Goal: Task Accomplishment & Management: Manage account settings

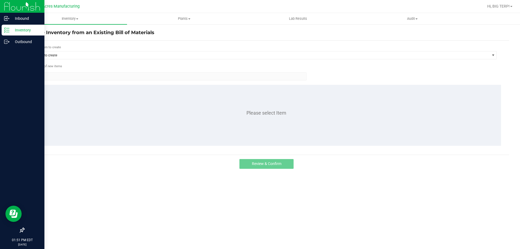
click at [4, 30] on div "Inventory" at bounding box center [23, 30] width 43 height 11
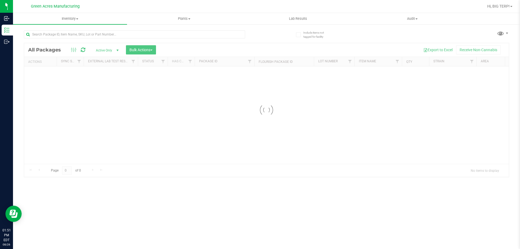
click at [107, 38] on div at bounding box center [134, 36] width 221 height 12
click at [109, 35] on input "text" at bounding box center [134, 34] width 221 height 8
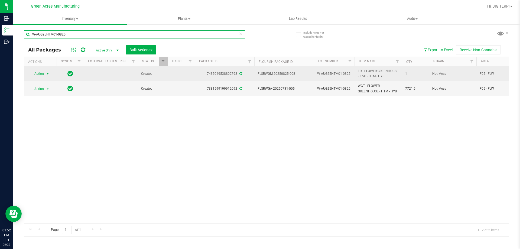
type input "W-AUG25HTM01-0825"
click at [45, 73] on span "select" at bounding box center [47, 74] width 7 height 8
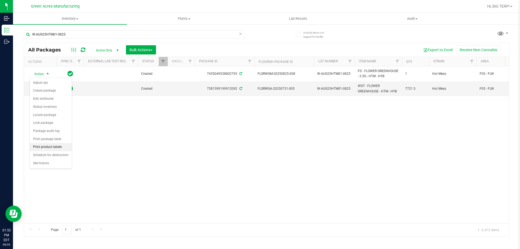
click at [49, 149] on li "Print product labels" at bounding box center [51, 147] width 42 height 8
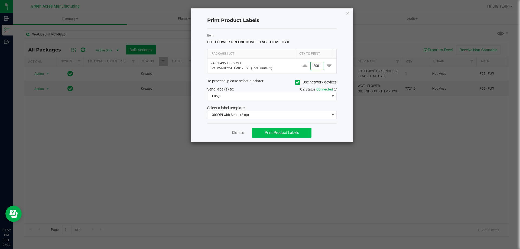
type input "200"
click at [274, 131] on span "Print Product Labels" at bounding box center [281, 132] width 34 height 4
click at [240, 133] on link "Dismiss" at bounding box center [238, 132] width 12 height 5
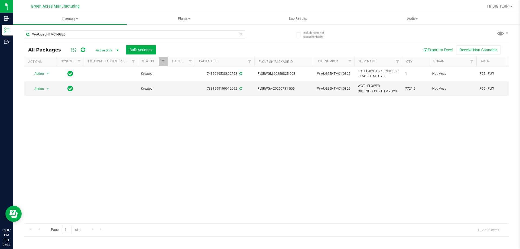
click at [289, 132] on div "Action Action Adjust qty Create package Edit attributes Global inventory Locate…" at bounding box center [266, 144] width 484 height 157
click at [140, 178] on div "Action Action Adjust qty Create package Edit attributes Global inventory Locate…" at bounding box center [266, 144] width 484 height 157
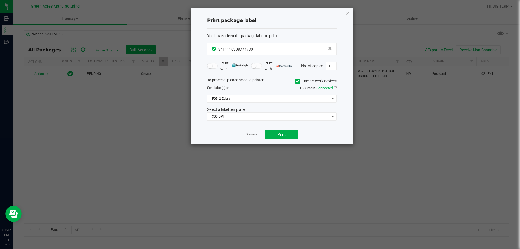
click at [257, 137] on div "Dismiss Print" at bounding box center [271, 134] width 129 height 19
click at [253, 135] on link "Dismiss" at bounding box center [251, 134] width 12 height 5
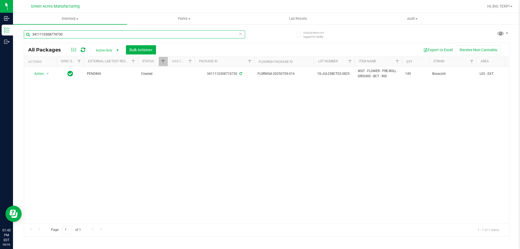
click at [126, 31] on input "3411110308774730" at bounding box center [134, 34] width 221 height 8
click at [130, 30] on div "3411110308774730" at bounding box center [145, 33] width 243 height 17
click at [129, 30] on div "3411110308774730" at bounding box center [145, 33] width 243 height 17
click at [241, 35] on icon at bounding box center [240, 33] width 4 height 6
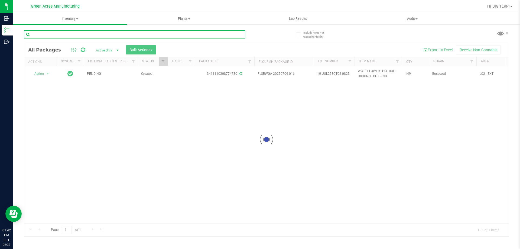
click at [103, 35] on input "text" at bounding box center [134, 34] width 221 height 8
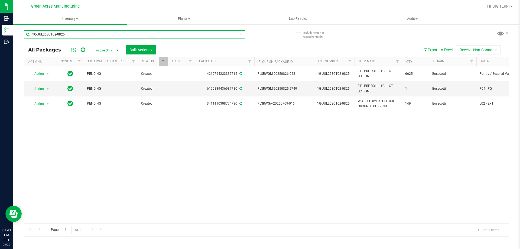
type input "1G-JUL25BCT02-0825"
click at [350, 180] on div "Action Action Adjust qty Create package Edit attributes Global inventory Locate…" at bounding box center [266, 144] width 484 height 157
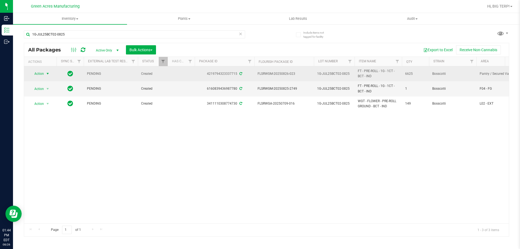
click at [48, 74] on span "select" at bounding box center [47, 73] width 4 height 4
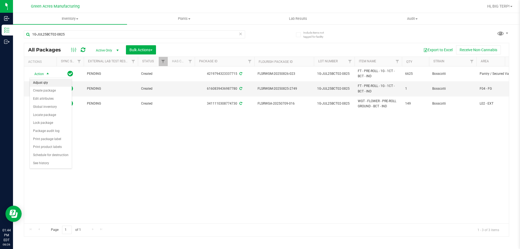
click at [51, 82] on li "Adjust qty" at bounding box center [51, 83] width 42 height 8
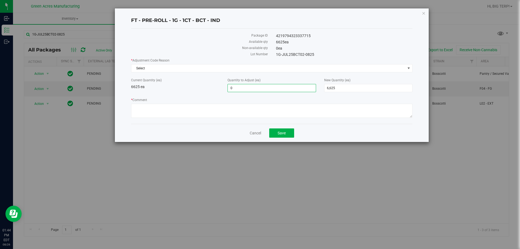
click at [265, 91] on span "0 0" at bounding box center [271, 88] width 88 height 8
drag, startPoint x: 264, startPoint y: 85, endPoint x: 242, endPoint y: 86, distance: 21.9
click at [242, 86] on input "0" at bounding box center [272, 88] width 88 height 8
drag, startPoint x: 341, startPoint y: 87, endPoint x: 310, endPoint y: 89, distance: 30.6
click at [312, 90] on div "Current Quantity (ea) 6625 ea Quantity to Adjust (ea) 0 0 New Quantity (ea) 6,6…" at bounding box center [271, 85] width 289 height 14
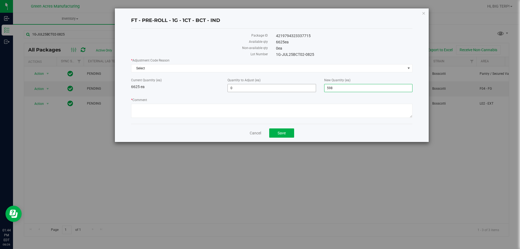
type input "5983"
type input "-642"
type input "5,983"
click at [218, 70] on span "Select" at bounding box center [268, 68] width 274 height 8
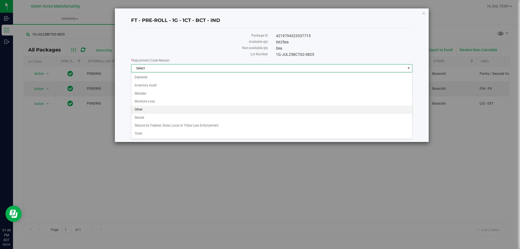
click at [201, 110] on li "Other" at bounding box center [271, 110] width 281 height 8
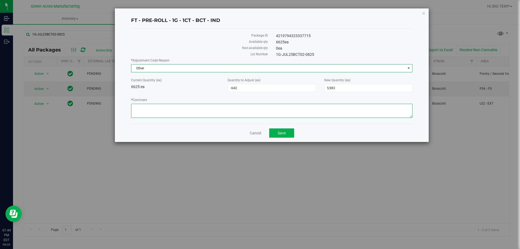
click at [191, 113] on textarea "* Comment" at bounding box center [271, 111] width 281 height 14
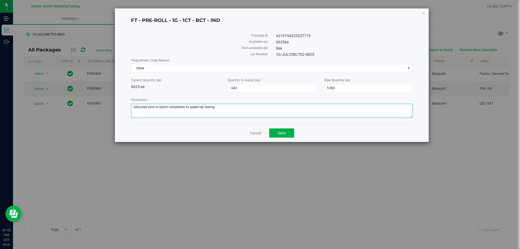
click at [220, 110] on textarea "* Comment" at bounding box center [271, 111] width 281 height 14
type textarea "Allocated prior to batch completion to speed lab testing"
click at [289, 135] on button "Save" at bounding box center [281, 132] width 25 height 9
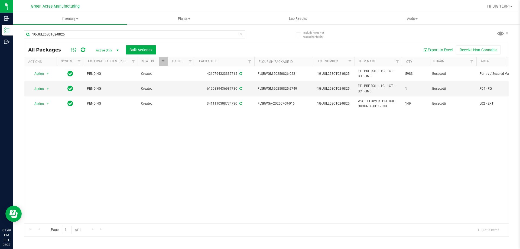
click at [173, 169] on div "Action Action Adjust qty Create package Edit attributes Global inventory Locate…" at bounding box center [266, 144] width 484 height 157
drag, startPoint x: 296, startPoint y: 88, endPoint x: 267, endPoint y: 87, distance: 28.5
click at [267, 87] on span "FLSRWGM-20250825-2749" at bounding box center [283, 88] width 53 height 5
copy span "GM-20250825-2749"
click at [258, 88] on span "FLSRWGM-20250825-2749" at bounding box center [283, 88] width 53 height 5
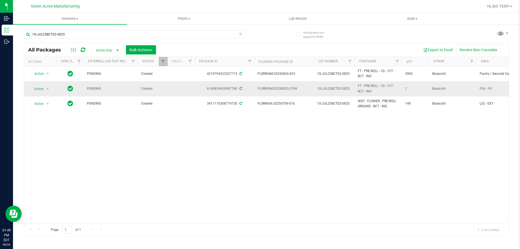
drag, startPoint x: 257, startPoint y: 88, endPoint x: 297, endPoint y: 89, distance: 39.2
click at [297, 89] on span "FLSRWGM-20250825-2749" at bounding box center [283, 88] width 53 height 5
copy span "FLSRWGM-20250825-2749"
click at [48, 89] on span "select" at bounding box center [47, 89] width 4 height 4
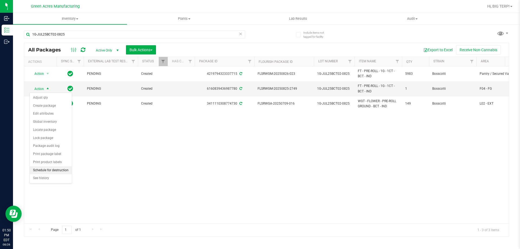
click at [52, 171] on li "Schedule for destruction" at bounding box center [51, 170] width 42 height 8
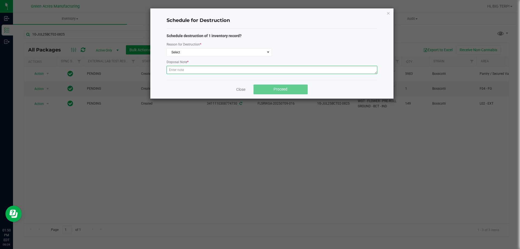
click at [186, 71] on textarea at bounding box center [271, 70] width 211 height 8
paste textarea "WASTE FROM FLEXPAK PRODUCTION/PACKING"
type textarea "WASTE FROM FLEXPAK PRODUCTION/PACKING"
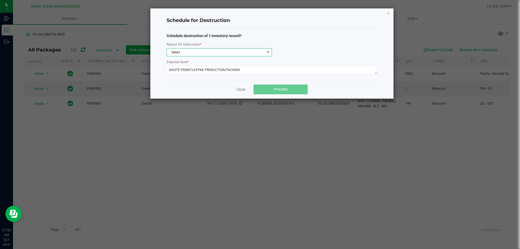
click at [191, 54] on span "Select" at bounding box center [216, 52] width 98 height 8
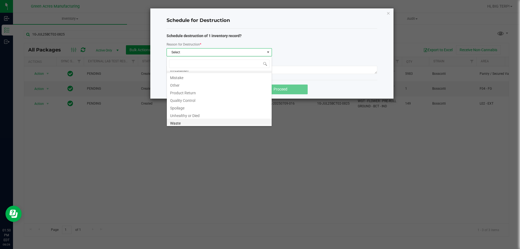
scroll to position [6, 0]
click at [185, 121] on li "Waste" at bounding box center [219, 121] width 105 height 8
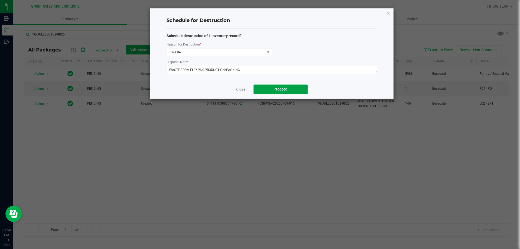
click at [270, 88] on button "Proceed" at bounding box center [280, 89] width 54 height 10
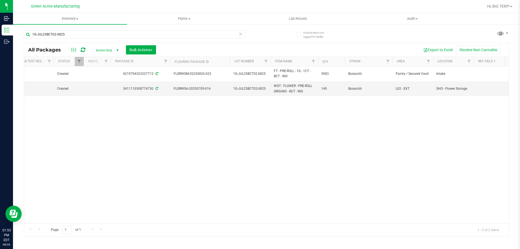
scroll to position [0, 112]
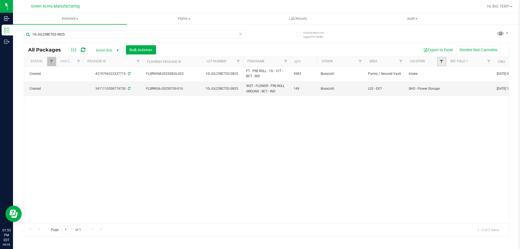
click at [440, 62] on span "Filter" at bounding box center [441, 61] width 4 height 4
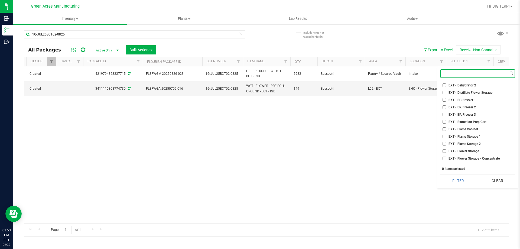
scroll to position [271, 0]
click at [443, 61] on span "Filter" at bounding box center [441, 61] width 4 height 4
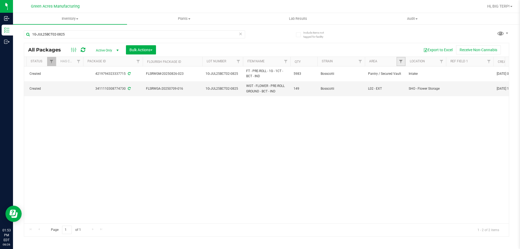
click at [400, 58] on link "Filter" at bounding box center [400, 61] width 9 height 9
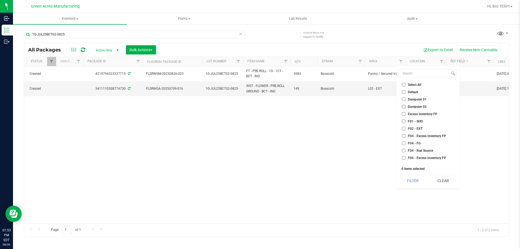
click at [404, 143] on input "F04 - FG" at bounding box center [404, 143] width 4 height 4
checkbox input "true"
click at [404, 139] on input "F05 - FLW" at bounding box center [404, 138] width 4 height 4
checkbox input "true"
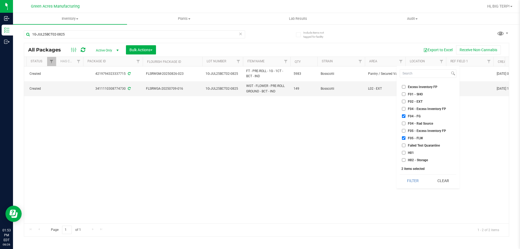
click at [403, 109] on input "F04 - Excess Inventory FP" at bounding box center [404, 109] width 4 height 4
checkbox input "true"
click at [404, 130] on input "F05 - Excess Inventory FP" at bounding box center [404, 131] width 4 height 4
checkbox input "true"
click at [412, 181] on button "Filter" at bounding box center [412, 181] width 26 height 12
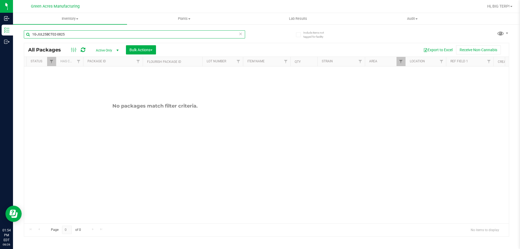
click at [96, 36] on input "1G-JUL25BCT02-0825" at bounding box center [134, 34] width 221 height 8
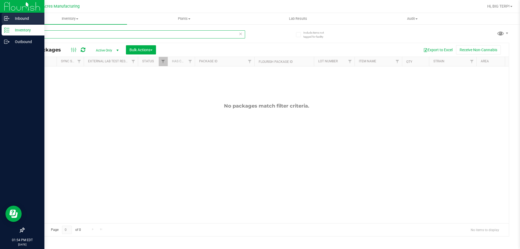
type input "CKZ"
click at [10, 18] on p "Inbound" at bounding box center [25, 18] width 32 height 6
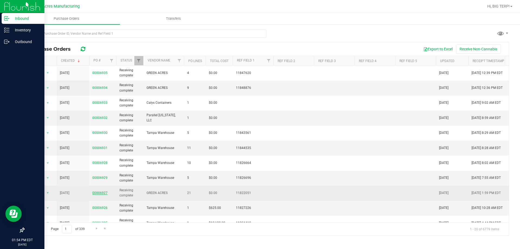
click at [103, 194] on link "00006927" at bounding box center [99, 193] width 15 height 4
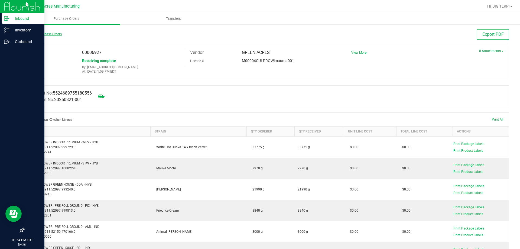
click at [48, 33] on link "Back to Purchase Orders" at bounding box center [43, 34] width 38 height 4
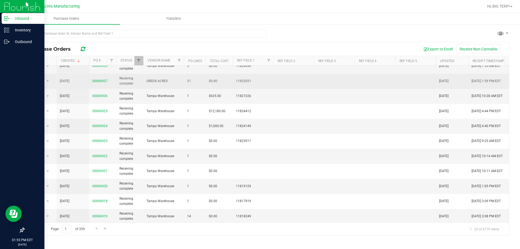
scroll to position [144, 0]
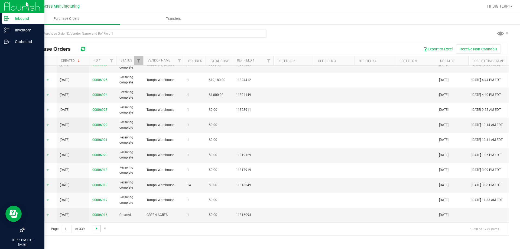
click at [97, 228] on span "Go to the next page" at bounding box center [96, 228] width 4 height 4
click at [95, 229] on span "Go to the next page" at bounding box center [96, 228] width 4 height 4
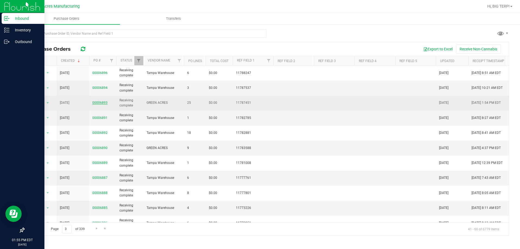
click at [99, 102] on link "00006893" at bounding box center [99, 103] width 15 height 4
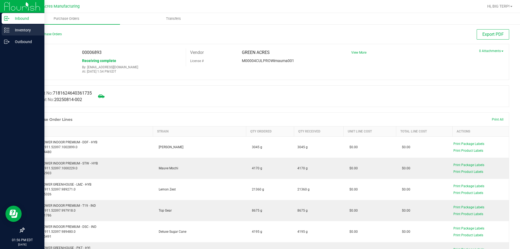
click at [3, 27] on div "Inventory" at bounding box center [23, 30] width 43 height 11
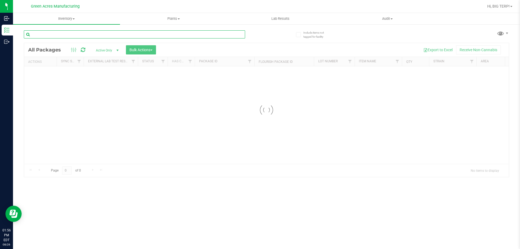
click at [72, 33] on input "text" at bounding box center [134, 34] width 221 height 8
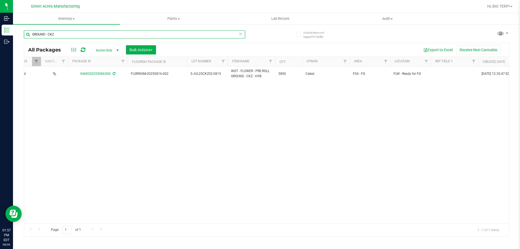
scroll to position [0, 126]
drag, startPoint x: 191, startPoint y: 222, endPoint x: 198, endPoint y: 131, distance: 92.1
click at [194, 147] on div "Action Action Adjust qty Create package Edit attributes Global inventory Locate…" at bounding box center [266, 144] width 484 height 157
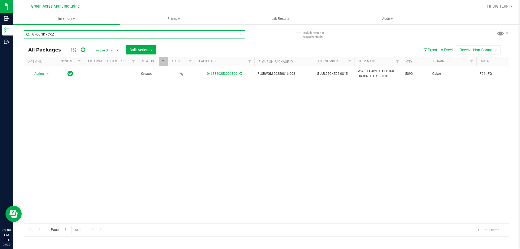
click at [63, 35] on input "GROUND - CKZ" at bounding box center [134, 34] width 221 height 8
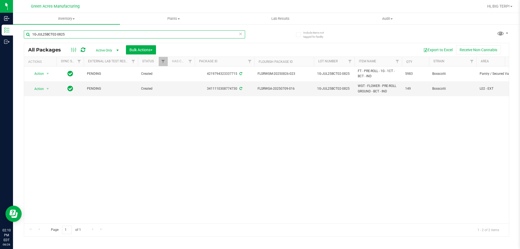
type input "1G-JUL25BCT02-0825"
click at [157, 154] on div "Action Action Adjust qty Create package Edit attributes Global inventory Locate…" at bounding box center [266, 144] width 484 height 157
click at [280, 88] on span "FLSRWGA-20250709-016" at bounding box center [283, 88] width 53 height 5
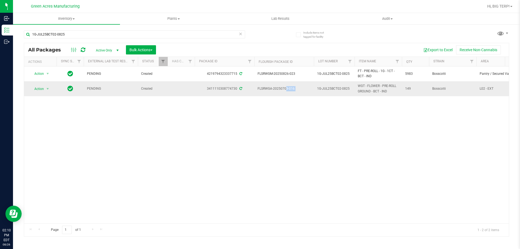
copy tr "FLSRWGA-20250709-016"
click at [189, 124] on div "Action Action Adjust qty Create package Edit attributes Global inventory Locate…" at bounding box center [266, 144] width 484 height 157
click at [268, 89] on span "FLSRWGA-20250709-016" at bounding box center [283, 88] width 53 height 5
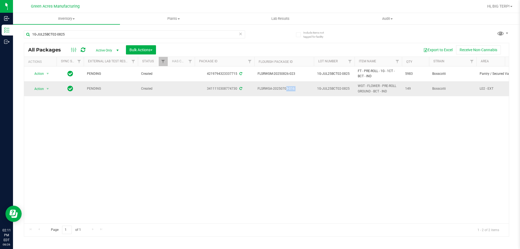
copy tr "FLSRWGA-20250709-016"
click at [47, 89] on span "select" at bounding box center [47, 89] width 4 height 4
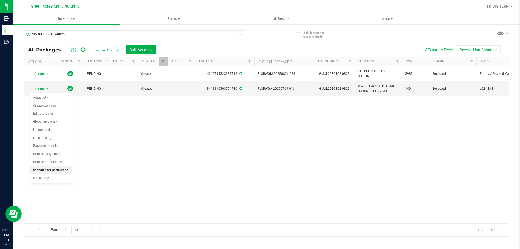
click at [53, 171] on li "Schedule for destruction" at bounding box center [51, 170] width 42 height 8
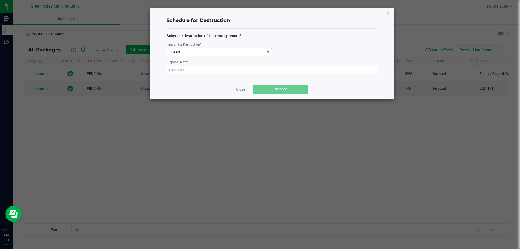
click at [181, 51] on span "Select" at bounding box center [216, 52] width 98 height 8
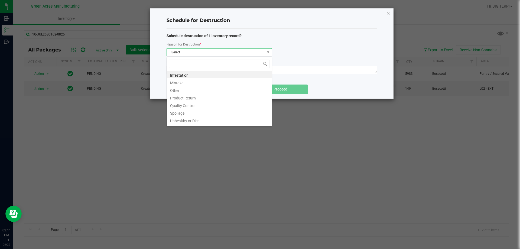
scroll to position [8, 105]
click at [182, 92] on li "Other" at bounding box center [219, 90] width 105 height 8
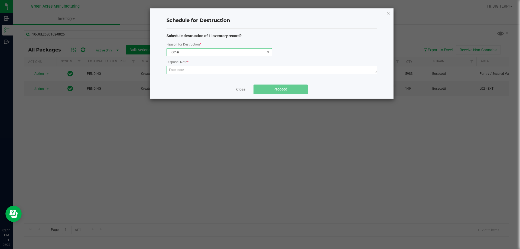
click at [185, 73] on textarea at bounding box center [271, 70] width 211 height 8
paste textarea "WASTE FROM FLEXPAK PRODUCTION/PACKING"
type textarea "WASTE FROM FLEXPAK PRODUCTION/PACKING"
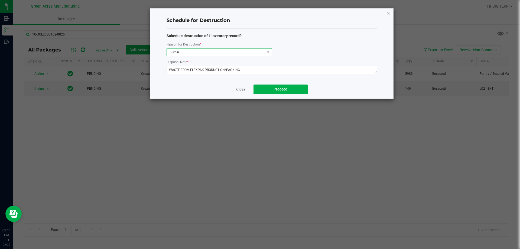
click at [205, 53] on span "Other" at bounding box center [216, 52] width 98 height 8
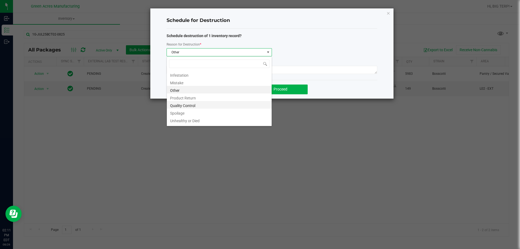
scroll to position [6, 0]
click at [185, 121] on li "Waste" at bounding box center [219, 121] width 105 height 8
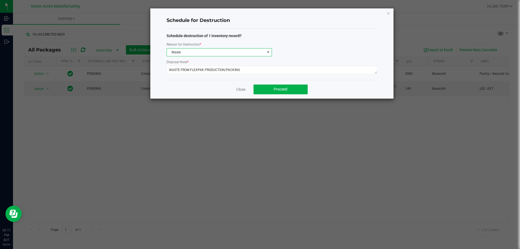
click at [195, 87] on div "Close Proceed" at bounding box center [271, 89] width 211 height 19
click at [278, 91] on span "Proceed" at bounding box center [280, 89] width 14 height 4
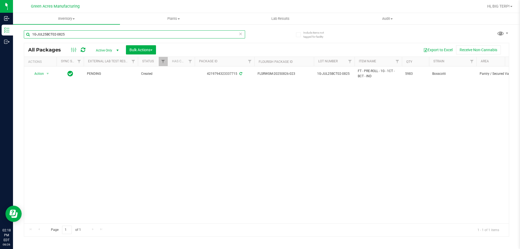
click at [80, 33] on input "1G-JUL25BCT02-0825" at bounding box center [134, 34] width 221 height 8
click at [79, 33] on input "1G-JUL25BCT02-0825" at bounding box center [134, 34] width 221 height 8
click at [241, 33] on icon at bounding box center [240, 33] width 4 height 6
click at [214, 32] on input "text" at bounding box center [134, 34] width 221 height 8
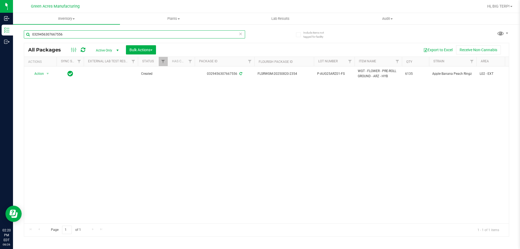
type input "0329456307667556"
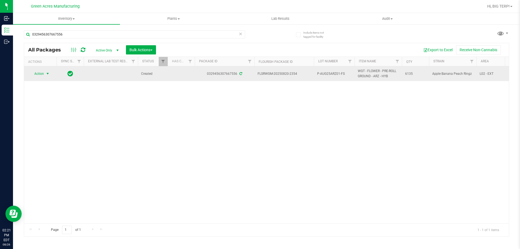
click at [47, 74] on span "select" at bounding box center [47, 73] width 4 height 4
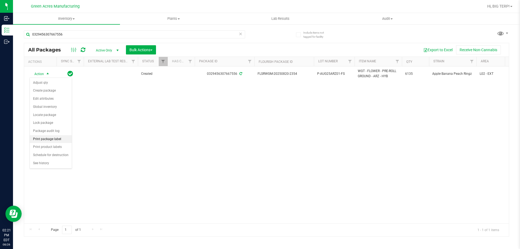
click at [54, 140] on li "Print package label" at bounding box center [51, 139] width 42 height 8
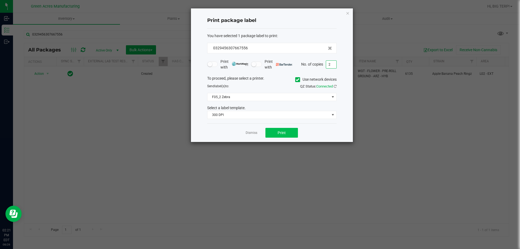
type input "2"
click at [285, 132] on span "Print" at bounding box center [281, 132] width 8 height 4
click at [252, 131] on link "Dismiss" at bounding box center [251, 132] width 12 height 5
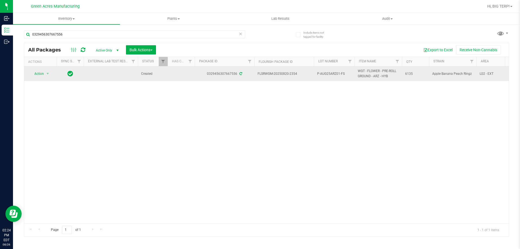
click at [332, 74] on span "P-AUG25ARZ01-FS" at bounding box center [334, 73] width 34 height 5
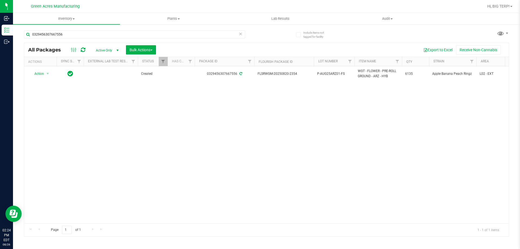
click at [298, 106] on div "Action Action Adjust qty Create package Edit attributes Global inventory Locate…" at bounding box center [266, 144] width 484 height 157
click at [83, 50] on icon at bounding box center [83, 49] width 5 height 5
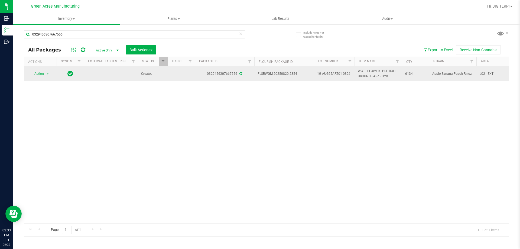
click at [333, 74] on span "1G-AUG25ARZ01-0826" at bounding box center [334, 73] width 34 height 5
copy tr "1G-AUG25ARZ01-0826"
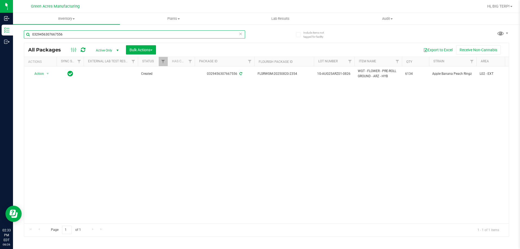
click at [93, 34] on input "0329456307667556" at bounding box center [134, 34] width 221 height 8
drag, startPoint x: 93, startPoint y: 34, endPoint x: 238, endPoint y: 35, distance: 145.6
click at [238, 35] on input "0329456307667556" at bounding box center [134, 34] width 221 height 8
click at [240, 35] on icon at bounding box center [240, 33] width 4 height 6
click at [177, 35] on input "text" at bounding box center [134, 34] width 221 height 8
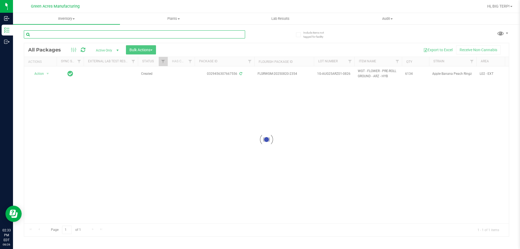
paste input "1G-AUG25ARZ01-0826"
type input "1G-AUG25ARZ01-0826"
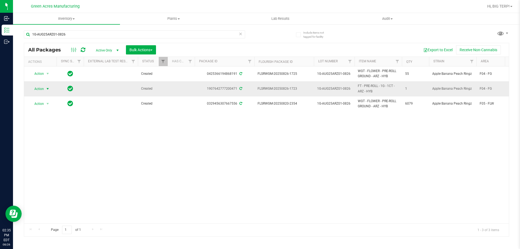
click at [48, 88] on span "select" at bounding box center [47, 89] width 4 height 4
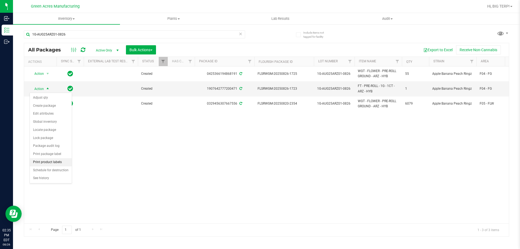
click at [53, 163] on li "Print product labels" at bounding box center [51, 162] width 42 height 8
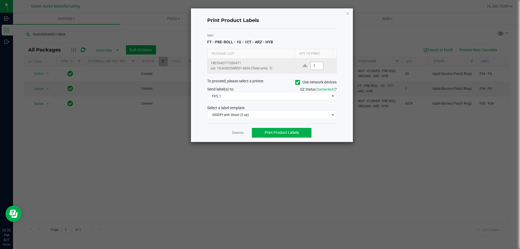
click at [311, 67] on input "1" at bounding box center [316, 66] width 12 height 8
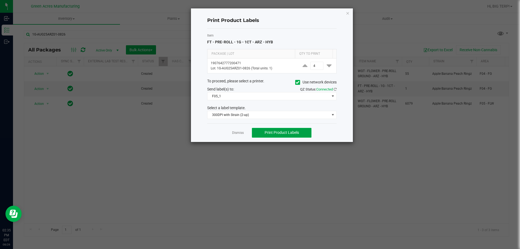
click at [274, 134] on span "Print Product Labels" at bounding box center [281, 132] width 34 height 4
click at [208, 19] on h4 "Print Product Labels" at bounding box center [271, 20] width 129 height 7
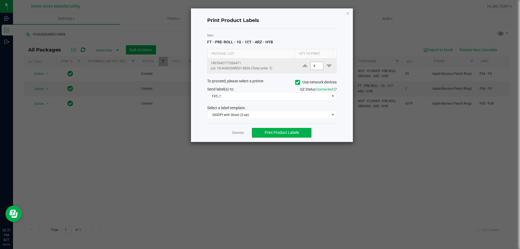
click at [313, 65] on input "4" at bounding box center [316, 66] width 12 height 8
type input "500"
click at [292, 135] on span "Print Product Labels" at bounding box center [281, 132] width 34 height 4
click at [242, 132] on link "Dismiss" at bounding box center [238, 132] width 12 height 5
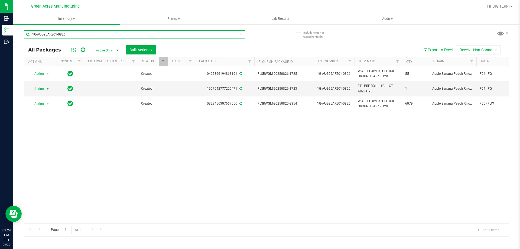
click at [72, 34] on input "1G-AUG25ARZ01-0826" at bounding box center [134, 34] width 221 height 8
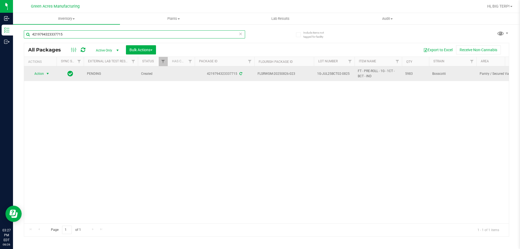
type input "4219794323337715"
click at [49, 74] on span "select" at bounding box center [47, 73] width 4 height 4
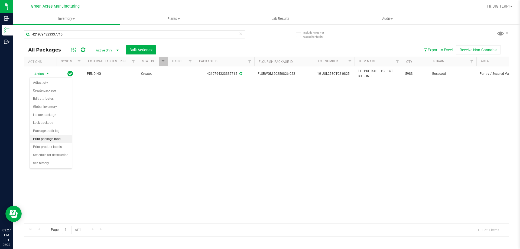
click at [60, 141] on li "Print package label" at bounding box center [51, 139] width 42 height 8
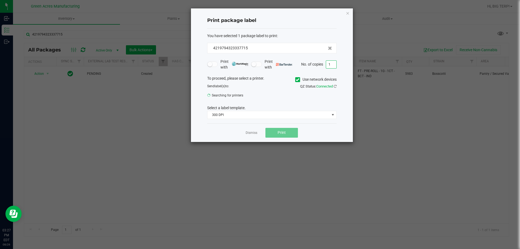
click at [334, 64] on input "1" at bounding box center [331, 65] width 10 height 8
type input "2"
click at [286, 130] on button "Print" at bounding box center [281, 133] width 32 height 10
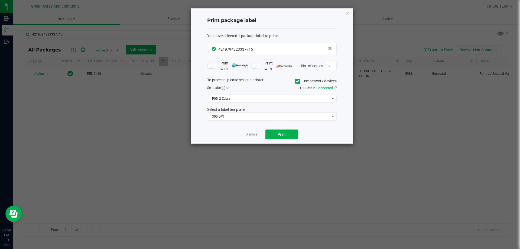
click at [250, 136] on link "Dismiss" at bounding box center [251, 134] width 12 height 5
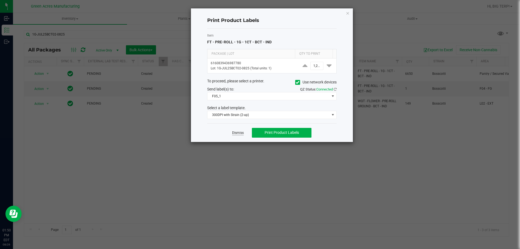
click at [237, 131] on link "Dismiss" at bounding box center [238, 132] width 12 height 5
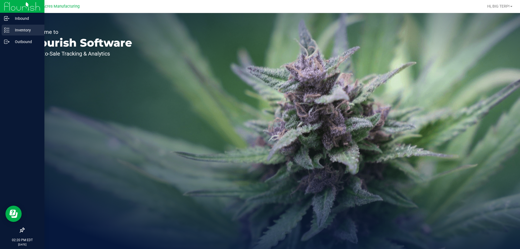
click at [18, 31] on p "Inventory" at bounding box center [25, 30] width 32 height 6
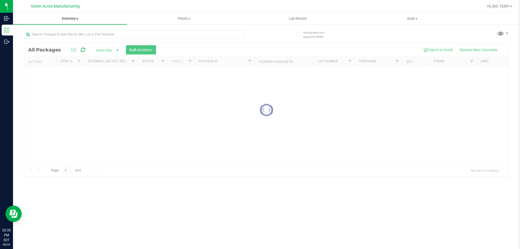
click at [77, 19] on span at bounding box center [77, 18] width 2 height 1
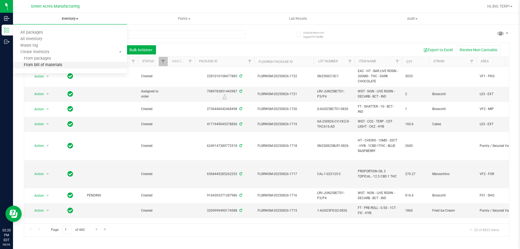
click at [51, 66] on span "From bill of materials" at bounding box center [37, 65] width 49 height 5
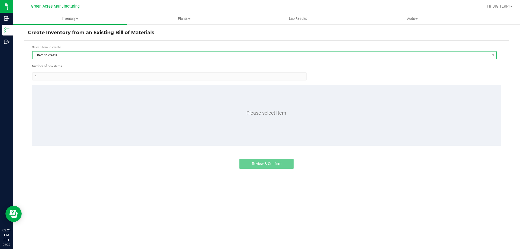
click at [67, 55] on span "Item to create" at bounding box center [260, 55] width 457 height 8
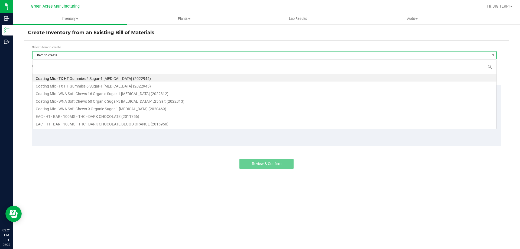
scroll to position [8, 464]
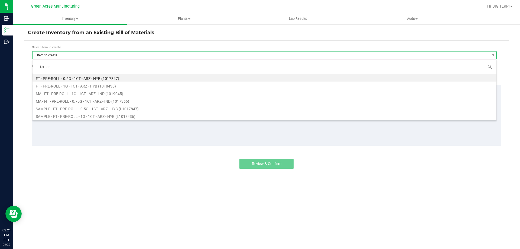
type input "1ct - arz"
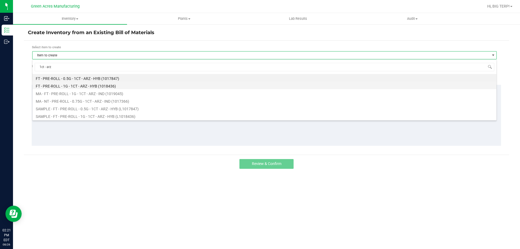
click at [80, 85] on li "FT - PRE-ROLL - 1G - 1CT - ARZ - HYB (1018436)" at bounding box center [264, 85] width 464 height 8
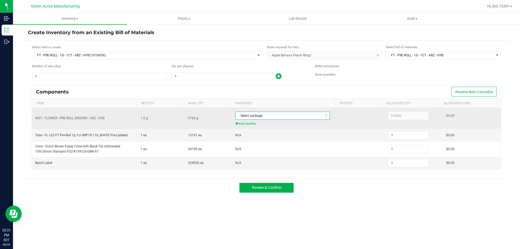
click at [276, 117] on span "Select package" at bounding box center [278, 116] width 87 height 8
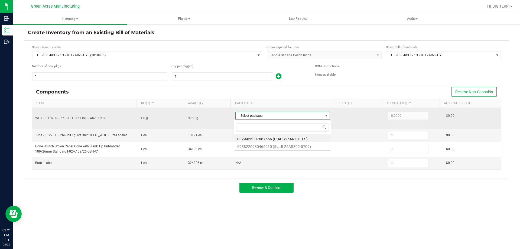
scroll to position [8, 93]
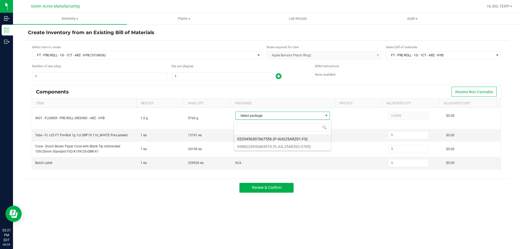
click at [309, 137] on li "0329456307667556 (P-AUG25ARZ01-FS)" at bounding box center [282, 138] width 97 height 8
type input "1.0000"
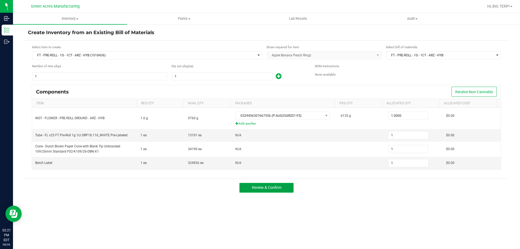
click at [284, 188] on button "Review & Confirm" at bounding box center [266, 188] width 54 height 10
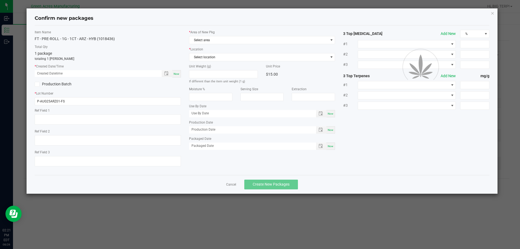
type textarea "N/a"
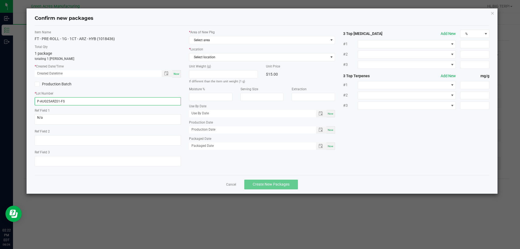
drag, startPoint x: 38, startPoint y: 101, endPoint x: 33, endPoint y: 101, distance: 5.2
click at [33, 101] on div "Item Name FT - PRE-ROLL - 1G - 1CT - ARZ - HYB (1018436) Total Qty 1 package to…" at bounding box center [108, 100] width 154 height 141
drag, startPoint x: 71, startPoint y: 102, endPoint x: 61, endPoint y: 102, distance: 9.7
click at [61, 102] on input "1-AUG25ARZ01-FS" at bounding box center [108, 101] width 146 height 8
type input "1-AUG25ARZ01-0826"
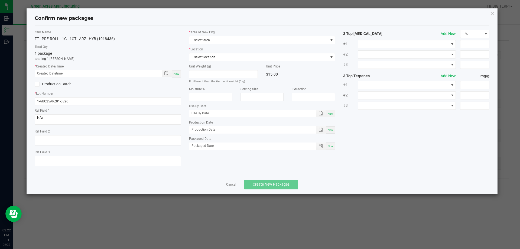
click at [179, 76] on div "Now" at bounding box center [176, 73] width 9 height 7
type input "08/26/2025 02:22 PM"
click at [39, 100] on input "1-AUG25ARZ01-0826" at bounding box center [108, 101] width 146 height 8
type input "1G-AUG25ARZ01-0826"
click at [222, 41] on span "Select area" at bounding box center [258, 40] width 139 height 8
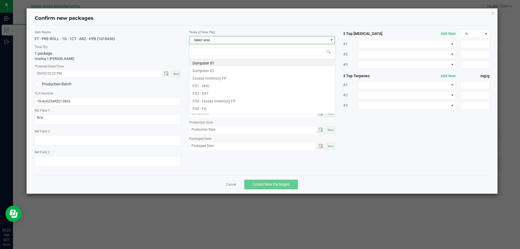
scroll to position [8, 146]
click at [206, 109] on li "F04 - FG" at bounding box center [262, 108] width 146 height 8
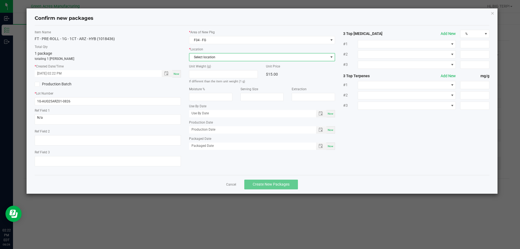
click at [202, 58] on span "Select location" at bounding box center [258, 57] width 139 height 8
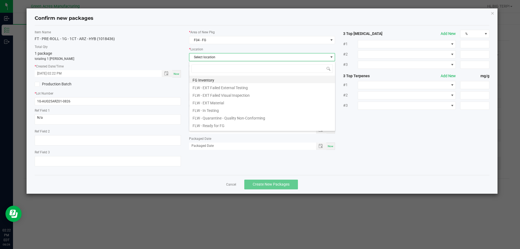
click at [213, 79] on li "FG Inventory" at bounding box center [262, 80] width 146 height 8
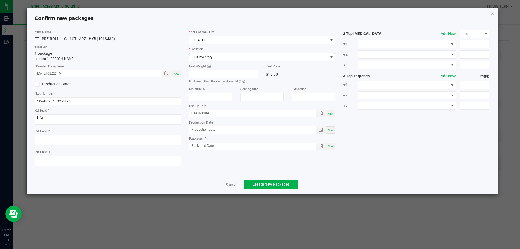
click at [355, 178] on div "Cancel Create New Packages" at bounding box center [262, 184] width 455 height 19
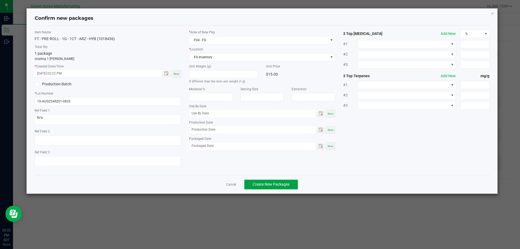
click at [284, 185] on span "Create New Packages" at bounding box center [271, 184] width 37 height 4
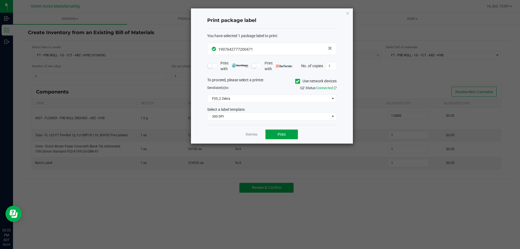
click at [282, 135] on span "Print" at bounding box center [281, 134] width 8 height 4
click at [254, 135] on link "Dismiss" at bounding box center [251, 134] width 12 height 5
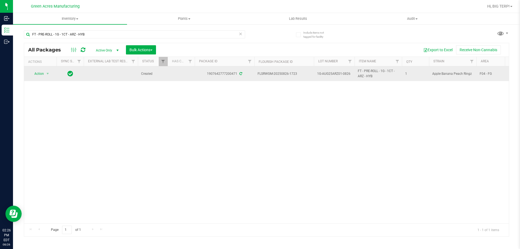
click at [332, 72] on span "1G-AUG25ARZ01-0826" at bounding box center [334, 73] width 34 height 5
copy tr "1G-AUG25ARZ01-0826"
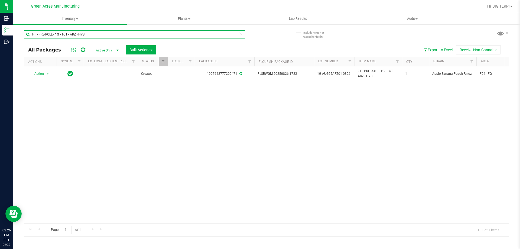
click at [92, 37] on input "FT - PRE-ROLL - 1G - 1CT - ARZ - HYB" at bounding box center [134, 34] width 221 height 8
paste input "1G-AUG25ARZ01-0826"
type input "1G-AUG25ARZ01-0826"
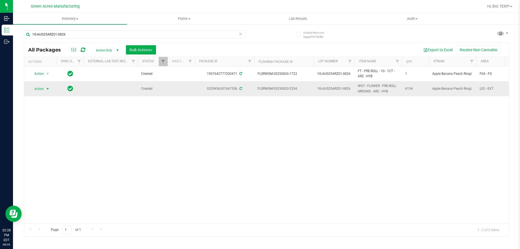
click at [47, 89] on span "select" at bounding box center [47, 89] width 4 height 4
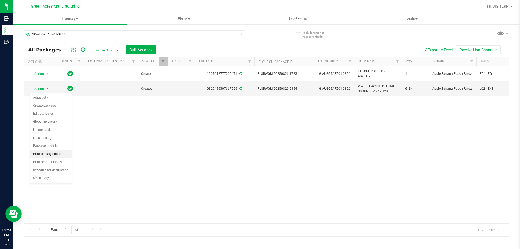
click at [54, 153] on li "Print package label" at bounding box center [51, 154] width 42 height 8
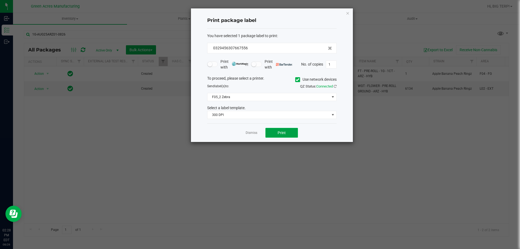
click at [272, 134] on button "Print" at bounding box center [281, 133] width 32 height 10
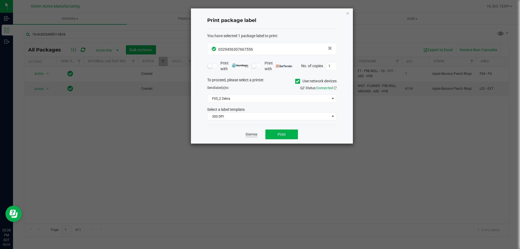
click at [250, 134] on link "Dismiss" at bounding box center [251, 134] width 12 height 5
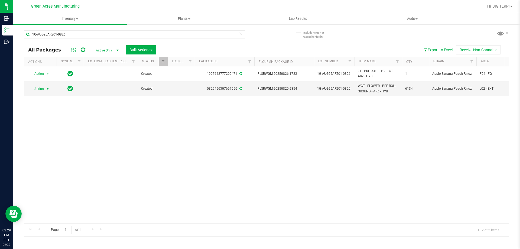
click at [247, 138] on div "Action Action Adjust qty Create package Edit attributes Global inventory Locate…" at bounding box center [266, 144] width 484 height 157
click at [48, 87] on span "select" at bounding box center [47, 89] width 4 height 4
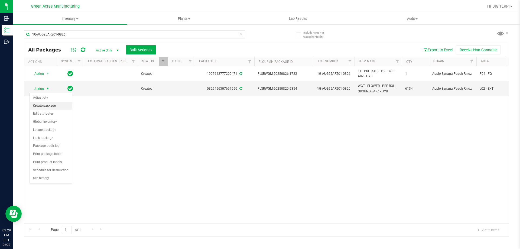
click at [52, 104] on li "Create package" at bounding box center [51, 106] width 42 height 8
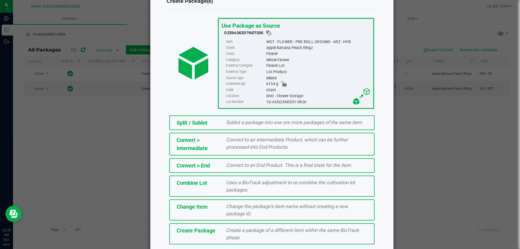
scroll to position [39, 0]
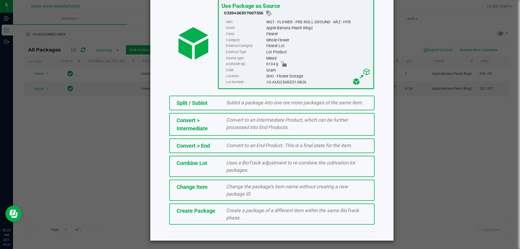
click at [201, 217] on div "Create Package Create a package of a different item within the same BioTrack ph…" at bounding box center [271, 213] width 205 height 21
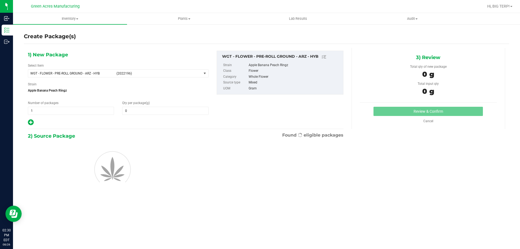
type input "0.0000"
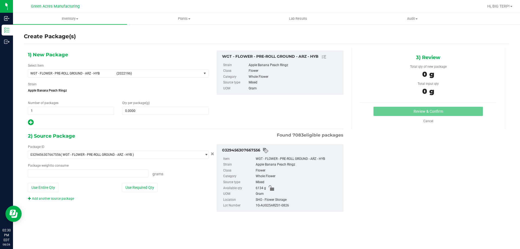
type input "0.0000 g"
click at [162, 109] on span at bounding box center [165, 111] width 86 height 8
type input "55"
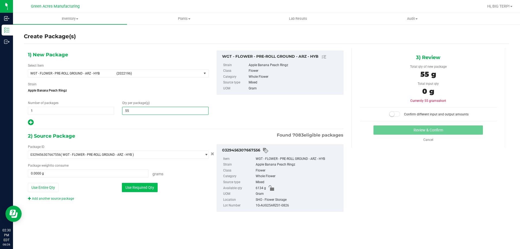
type input "55.0000"
click at [148, 186] on button "Use Required Qty" at bounding box center [140, 187] width 36 height 9
type input "55.0000 g"
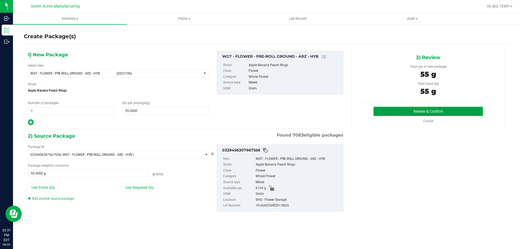
click at [433, 111] on button "Review & Confirm" at bounding box center [427, 111] width 109 height 9
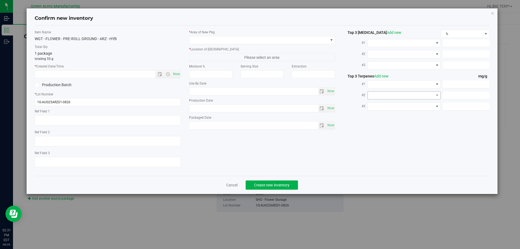
type textarea "N/a"
click at [176, 76] on span "Now" at bounding box center [176, 74] width 9 height 8
type input "8/26/2025 2:31 PM"
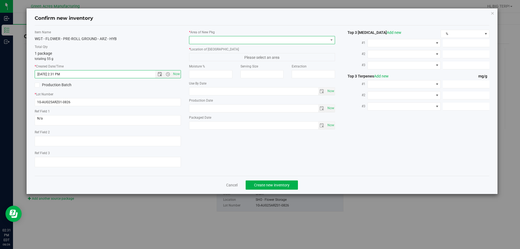
click at [207, 41] on span at bounding box center [258, 40] width 139 height 8
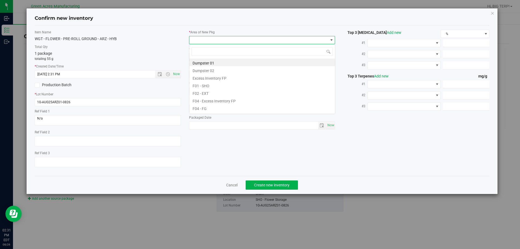
scroll to position [8, 146]
click at [211, 107] on li "F04 - FG" at bounding box center [262, 108] width 146 height 8
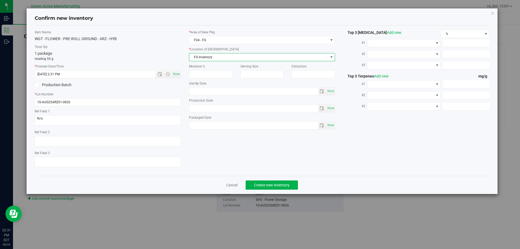
click at [211, 58] on span "FG Inventory" at bounding box center [258, 57] width 139 height 8
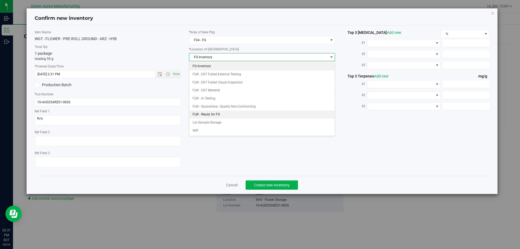
click at [215, 115] on li "FLW - Ready for FG" at bounding box center [262, 114] width 146 height 8
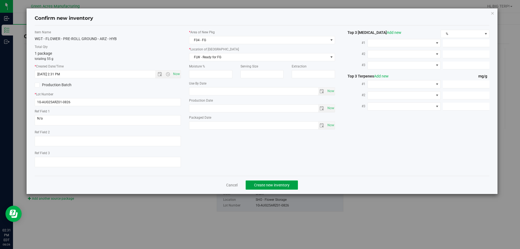
click at [268, 184] on span "Create new inventory" at bounding box center [271, 185] width 35 height 4
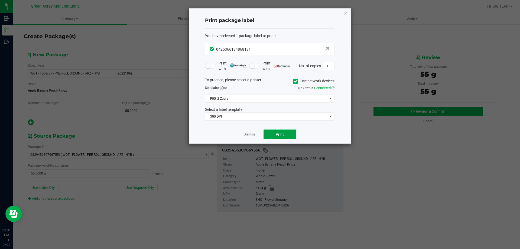
click at [291, 134] on button "Print" at bounding box center [279, 134] width 32 height 10
click at [251, 135] on link "Dismiss" at bounding box center [250, 134] width 12 height 5
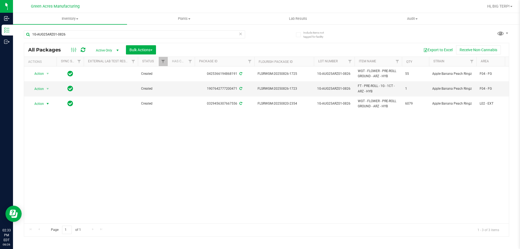
click at [47, 104] on span "select" at bounding box center [47, 103] width 4 height 4
click at [44, 146] on li "Locate package" at bounding box center [51, 145] width 42 height 8
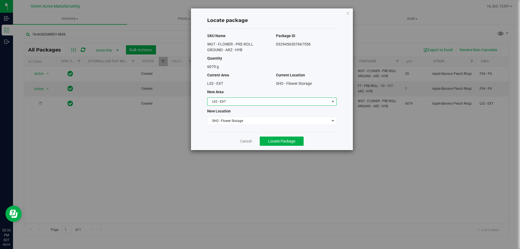
click at [263, 102] on span "L02 - EXT" at bounding box center [268, 102] width 122 height 8
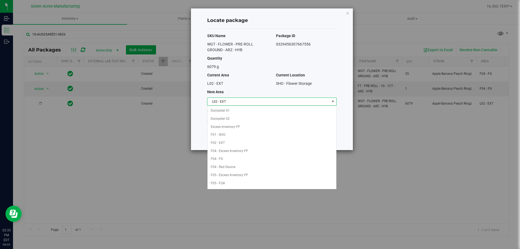
scroll to position [48, 0]
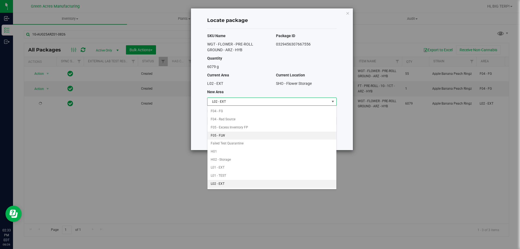
click at [223, 137] on li "F05 - FLW" at bounding box center [271, 136] width 129 height 8
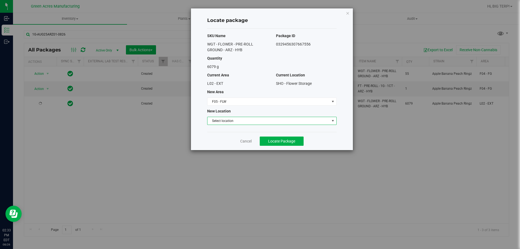
click at [228, 123] on span "Select location" at bounding box center [268, 121] width 122 height 8
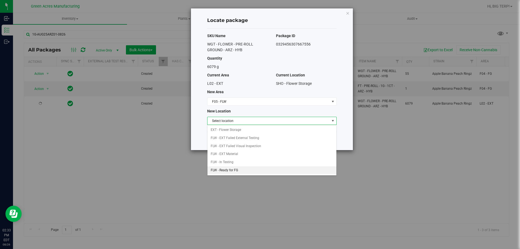
click at [230, 170] on li "FLW - Ready for FG" at bounding box center [271, 170] width 129 height 8
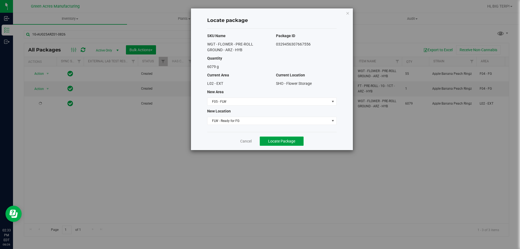
click at [273, 142] on span "Locate Package" at bounding box center [281, 141] width 27 height 4
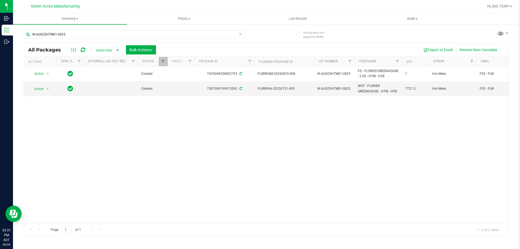
click at [171, 160] on div "Action Action Adjust qty Create package Edit attributes Global inventory Locate…" at bounding box center [266, 144] width 484 height 157
click at [75, 19] on span "Inventory" at bounding box center [70, 18] width 114 height 5
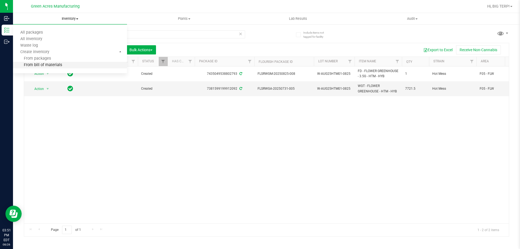
click at [58, 66] on span "From bill of materials" at bounding box center [37, 65] width 49 height 5
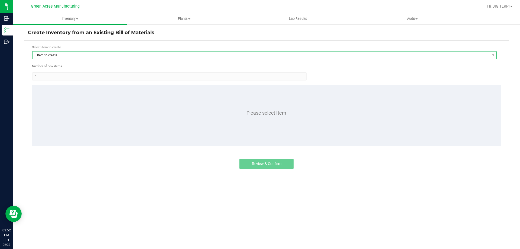
click at [114, 55] on span "Item to create" at bounding box center [260, 55] width 457 height 8
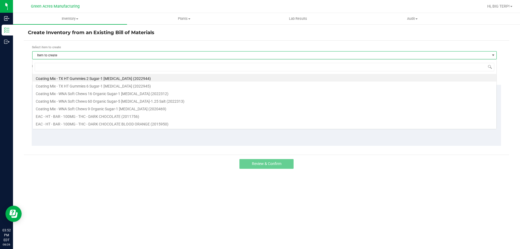
scroll to position [8, 464]
type input "3.5g - htm"
click at [125, 80] on li "FD - FLOWER GREENHOUSE - 3.5G - HTM - HYB (1014392)" at bounding box center [264, 78] width 464 height 8
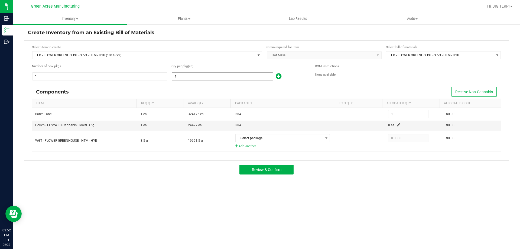
click at [179, 79] on input "1" at bounding box center [222, 77] width 101 height 8
type input "2"
type input "20"
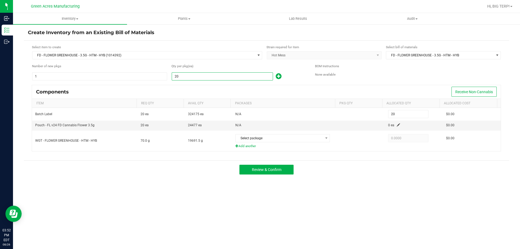
type input "204"
type input "2044"
type input "2,044"
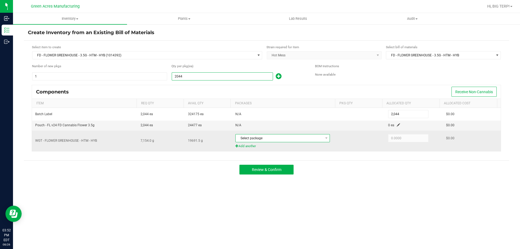
type input "2,044"
click at [268, 138] on span "Select package" at bounding box center [278, 138] width 87 height 8
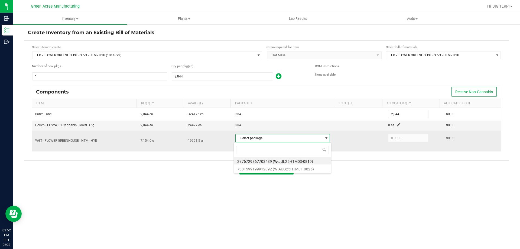
scroll to position [8, 93]
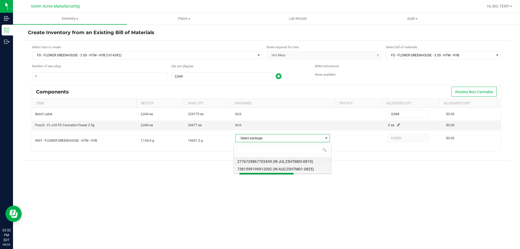
click at [294, 169] on li "7381599199912092 (W-AUG25HTM01-0825)" at bounding box center [282, 168] width 97 height 8
type input "7,154.0000"
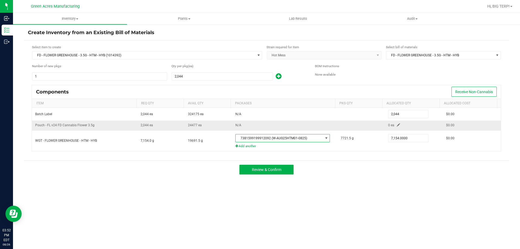
click at [397, 124] on span at bounding box center [398, 124] width 3 height 3
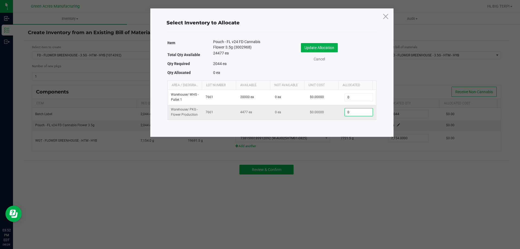
click at [355, 112] on input "0" at bounding box center [359, 112] width 28 height 8
type input "2,044"
click at [329, 46] on button "Update Allocation" at bounding box center [319, 47] width 37 height 9
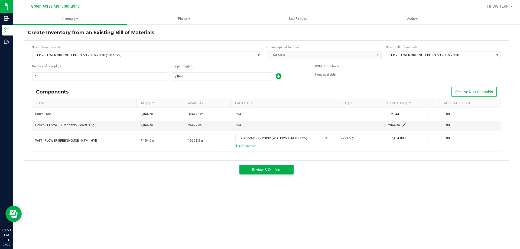
click at [419, 196] on div "Inventory All packages All inventory Waste log Create inventory Plants All plan…" at bounding box center [266, 131] width 507 height 236
click at [257, 172] on span "Review & Confirm" at bounding box center [267, 169] width 30 height 4
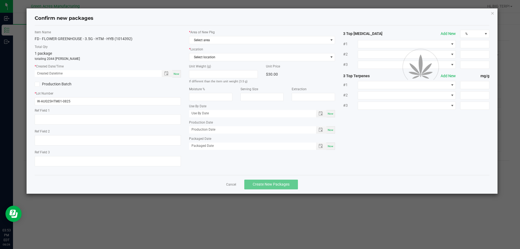
type textarea "PBO 832"
click at [177, 75] on span "Now" at bounding box center [176, 73] width 6 height 3
type input "08/26/2025 03:53 PM"
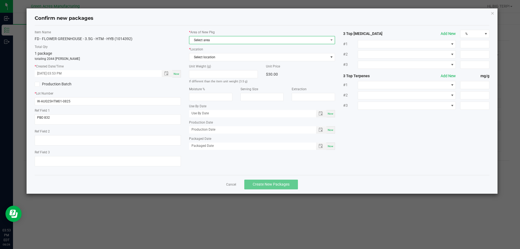
click at [270, 38] on span "Select area" at bounding box center [258, 40] width 139 height 8
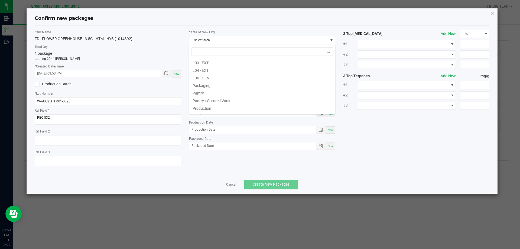
scroll to position [135, 0]
click at [218, 89] on li "Pantry / Secured Vault" at bounding box center [262, 86] width 146 height 8
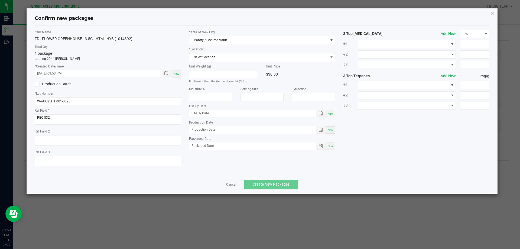
click at [219, 59] on span "Select location" at bounding box center [258, 57] width 139 height 8
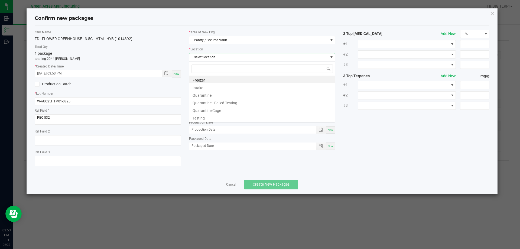
scroll to position [8, 146]
click at [207, 87] on li "Intake" at bounding box center [262, 87] width 146 height 8
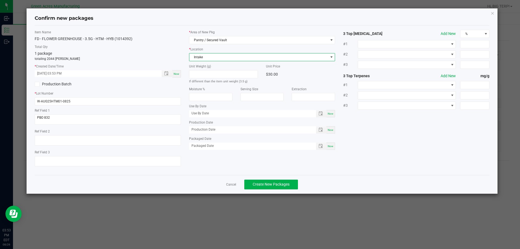
click at [326, 172] on div "Item Name FD - FLOWER GREENHOUSE - 3.5G - HTM - HYB (1014392) Total Qty 1 packa…" at bounding box center [262, 99] width 455 height 149
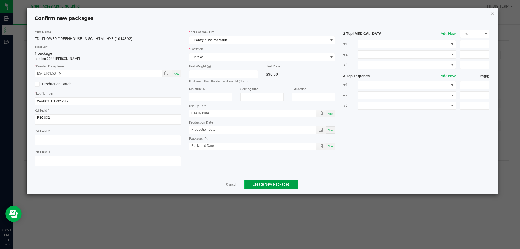
click at [288, 184] on span "Create New Packages" at bounding box center [271, 184] width 37 height 4
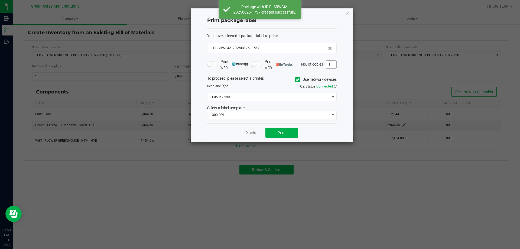
click at [333, 63] on input "1" at bounding box center [331, 65] width 10 height 8
type input "2"
click at [338, 133] on div "Print package label You have selected 1 package label to print : FLSRWGM-202508…" at bounding box center [272, 74] width 162 height 133
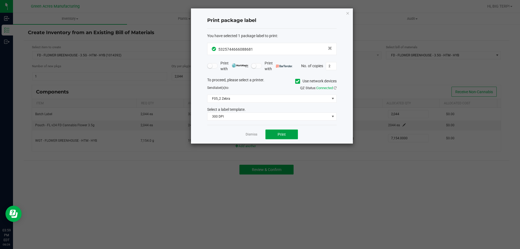
click at [282, 136] on span "Print" at bounding box center [281, 134] width 8 height 4
click at [252, 136] on link "Dismiss" at bounding box center [251, 134] width 12 height 5
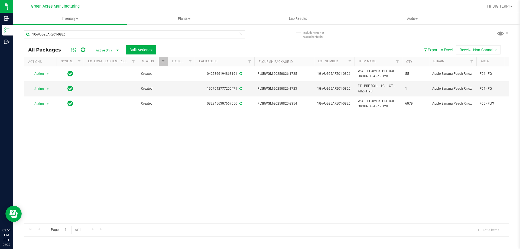
click at [174, 185] on div "Action Action Adjust qty Create package Edit attributes Global inventory Locate…" at bounding box center [266, 144] width 484 height 157
click at [47, 89] on span "select" at bounding box center [47, 89] width 4 height 4
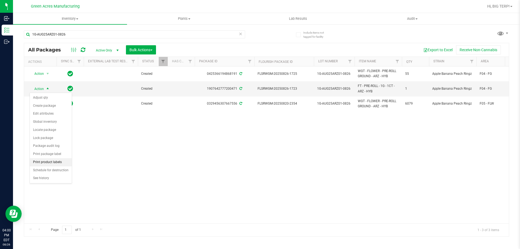
click at [62, 162] on li "Print product labels" at bounding box center [51, 162] width 42 height 8
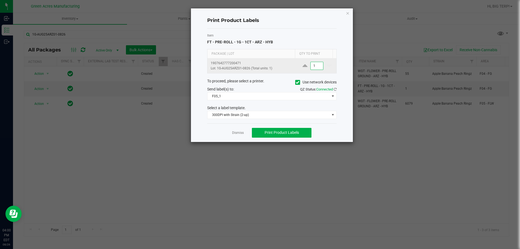
click at [313, 67] on input "1" at bounding box center [316, 66] width 12 height 8
type input "1,500"
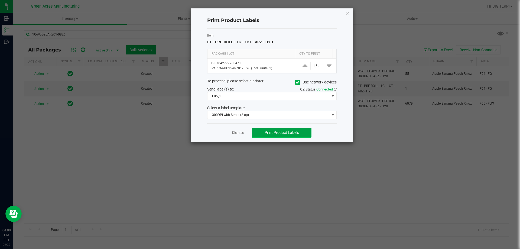
scroll to position [0, 0]
click at [290, 134] on span "Print Product Labels" at bounding box center [281, 132] width 34 height 4
click at [237, 132] on link "Dismiss" at bounding box center [238, 132] width 12 height 5
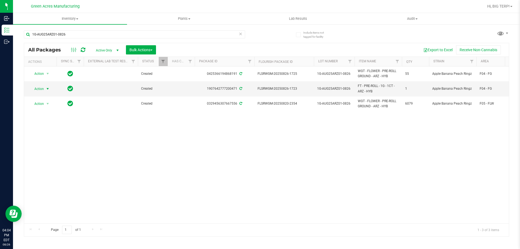
click at [237, 132] on div "Action Action Adjust qty Create package Edit attributes Global inventory Locate…" at bounding box center [266, 144] width 484 height 157
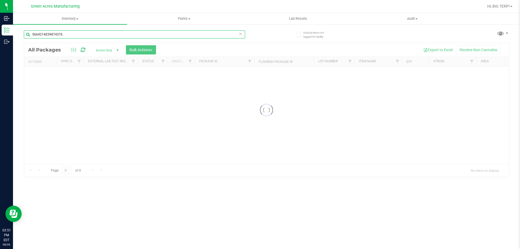
click at [110, 35] on input "5664214039874376" at bounding box center [134, 34] width 221 height 8
type input "W-AUG25HTM01-0825"
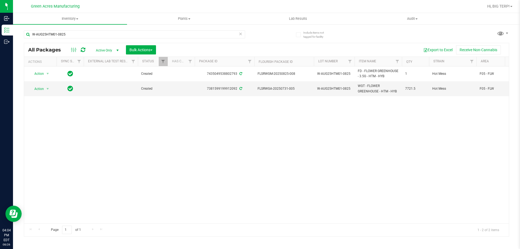
click at [85, 52] on icon at bounding box center [83, 49] width 5 height 5
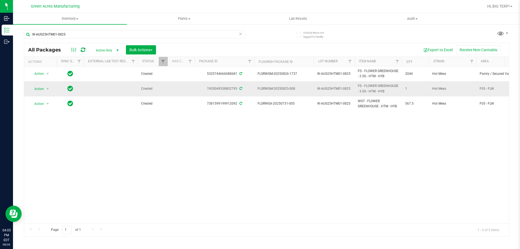
click at [279, 89] on span "FLSRWGM-20250825-008" at bounding box center [283, 88] width 53 height 5
click at [278, 88] on span "FLSRWGM-20250825-008" at bounding box center [283, 88] width 53 height 5
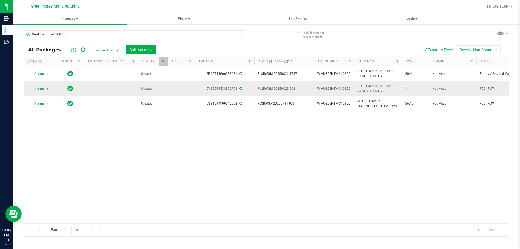
click at [47, 89] on span "select" at bounding box center [47, 89] width 4 height 4
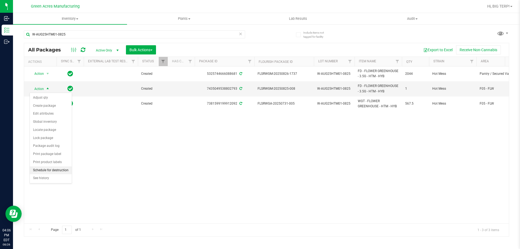
click at [61, 171] on li "Schedule for destruction" at bounding box center [51, 170] width 42 height 8
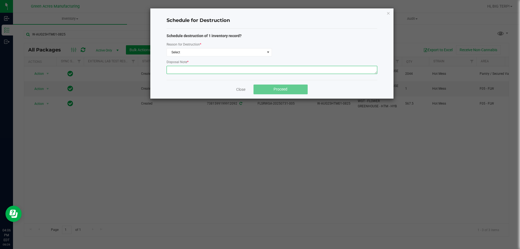
click at [184, 71] on textarea at bounding box center [271, 70] width 211 height 8
paste textarea "WASTE FROM WHOLE FLOWER PACKING PROCESS"
type textarea "WASTE FROM WHOLE FLOWER PACKING PROCESS"
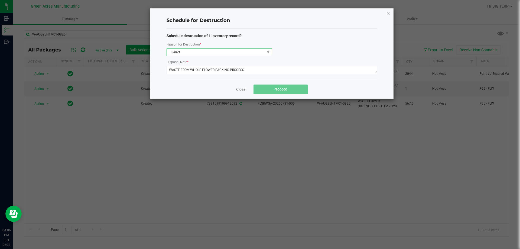
click at [184, 56] on span "Select" at bounding box center [218, 52] width 105 height 8
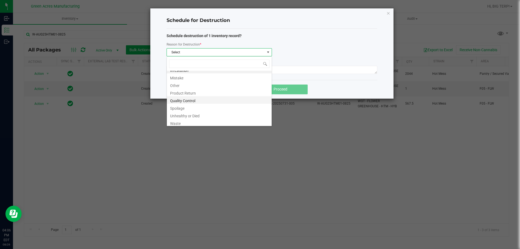
scroll to position [6, 0]
click at [184, 123] on li "Waste" at bounding box center [219, 121] width 105 height 8
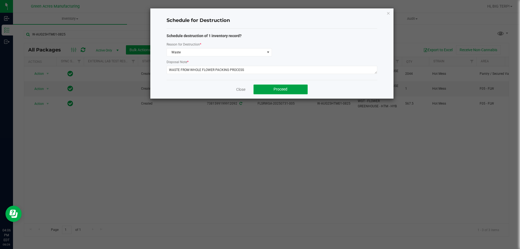
click at [264, 87] on button "Proceed" at bounding box center [280, 89] width 54 height 10
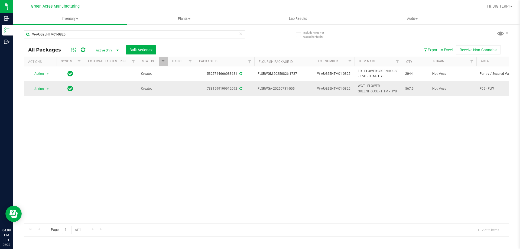
drag, startPoint x: 257, startPoint y: 87, endPoint x: 293, endPoint y: 89, distance: 36.3
click at [293, 89] on td "FLSRWGA-20250731-005" at bounding box center [284, 88] width 60 height 15
copy span "FLSRWGA-20250731-005"
click at [279, 107] on div "Action Action Adjust qty Create package Edit attributes Global inventory Locate…" at bounding box center [266, 144] width 484 height 157
click at [282, 89] on span "FLSRWGA-20250731-005" at bounding box center [283, 88] width 53 height 5
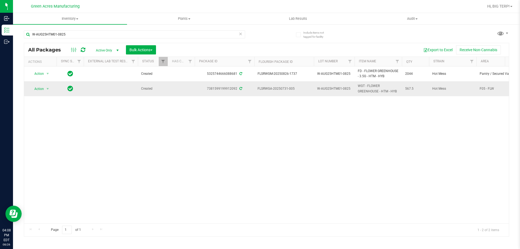
click at [282, 89] on span "FLSRWGA-20250731-005" at bounding box center [283, 88] width 53 height 5
copy tr "FLSRWGA-20250731-005"
click at [49, 88] on span "select" at bounding box center [47, 89] width 4 height 4
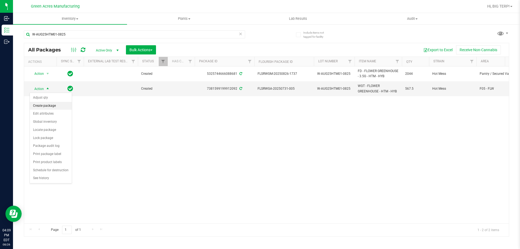
click at [46, 107] on li "Create package" at bounding box center [51, 106] width 42 height 8
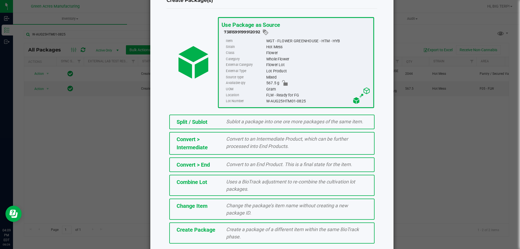
scroll to position [39, 0]
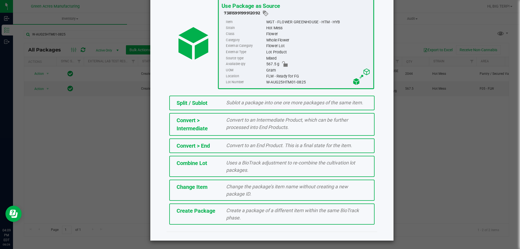
click at [215, 218] on div "Create Package Create a package of a different item within the same BioTrack ph…" at bounding box center [271, 213] width 205 height 21
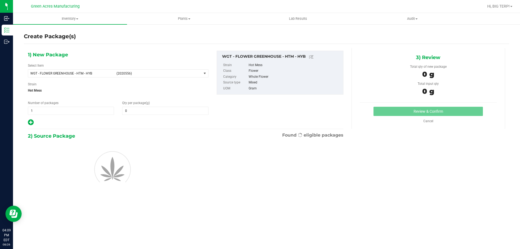
type input "0.0000"
click at [152, 111] on input "0.0000" at bounding box center [165, 111] width 86 height 8
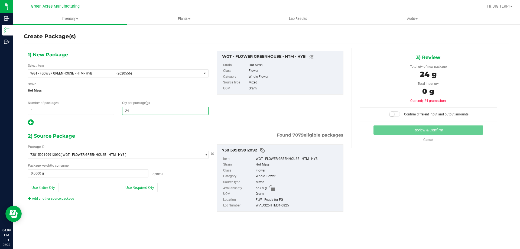
type input "240"
type input "240.0000"
click at [154, 185] on button "Use Required Qty" at bounding box center [140, 187] width 36 height 9
type input "240.0000 g"
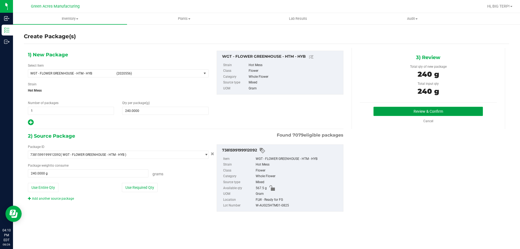
click at [445, 112] on button "Review & Confirm" at bounding box center [427, 111] width 109 height 9
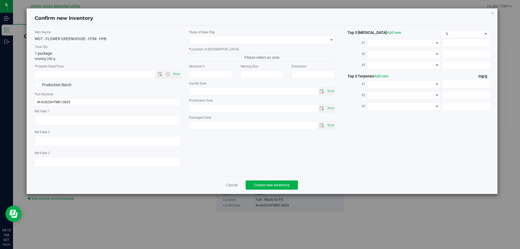
type textarea "PBO 832"
click at [178, 75] on span "Now" at bounding box center [176, 74] width 9 height 8
type input "[DATE] 4:10 PM"
click at [232, 42] on span at bounding box center [258, 40] width 139 height 8
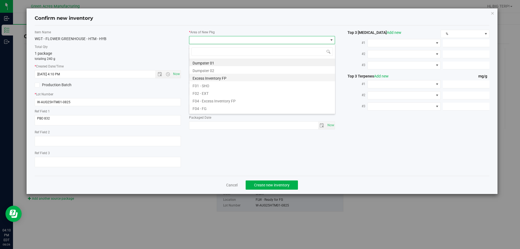
scroll to position [8, 146]
click at [197, 105] on li "F04 - FG" at bounding box center [262, 108] width 146 height 8
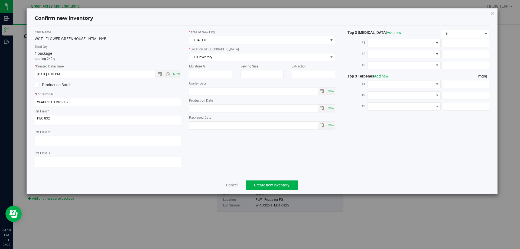
click at [208, 66] on label "Moisture %" at bounding box center [210, 66] width 43 height 5
click at [213, 60] on span "FG Inventory" at bounding box center [258, 57] width 139 height 8
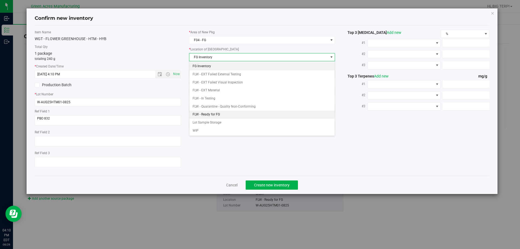
click at [212, 115] on li "FLW - Ready for FG" at bounding box center [262, 114] width 146 height 8
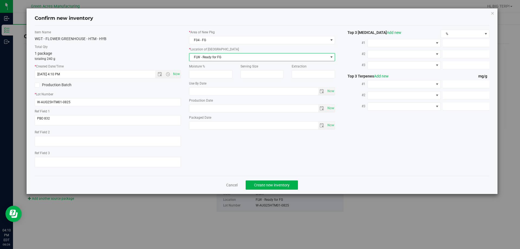
click at [280, 153] on div "Item Name WGT - FLOWER GREENHOUSE - HTM - HYB Total Qty 1 package totaling 240 …" at bounding box center [262, 101] width 463 height 142
click at [272, 187] on button "Create new inventory" at bounding box center [271, 184] width 52 height 9
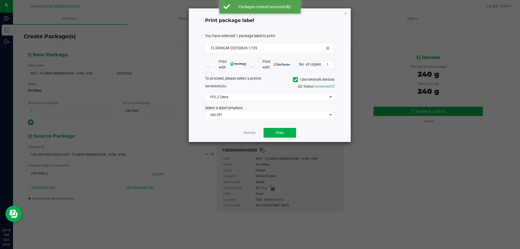
click at [307, 130] on div "Dismiss Print" at bounding box center [269, 132] width 129 height 19
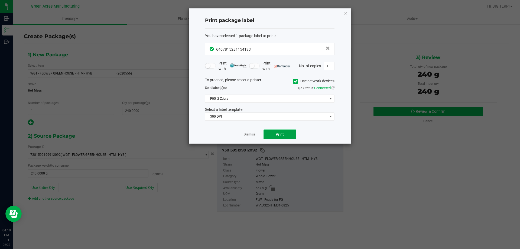
click at [279, 131] on button "Print" at bounding box center [279, 134] width 32 height 10
click at [250, 135] on link "Dismiss" at bounding box center [250, 134] width 12 height 5
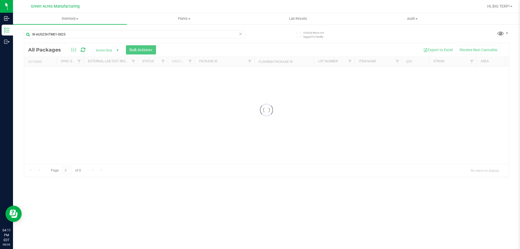
click at [21, 93] on div "Include items not tagged for facility W-AUG25HTM01-0825 Loading... All Packages…" at bounding box center [266, 106] width 507 height 165
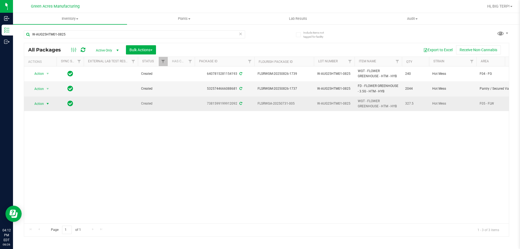
click at [47, 105] on span "select" at bounding box center [47, 103] width 4 height 4
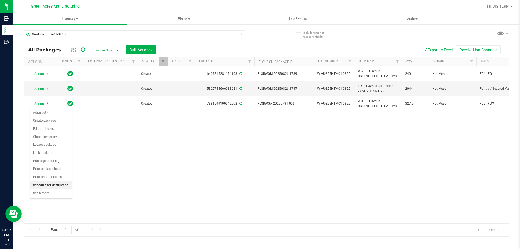
click at [59, 185] on li "Schedule for destruction" at bounding box center [51, 185] width 42 height 8
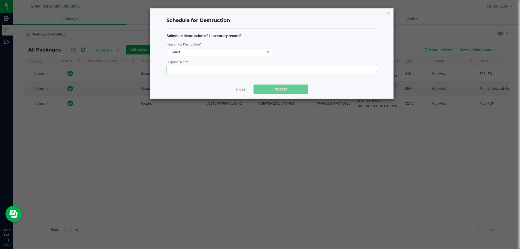
click at [179, 68] on textarea at bounding box center [271, 70] width 211 height 8
paste textarea "WASTE FROM WHOLE FLOWER PACKING PROCESS"
type textarea "WASTE FROM WHOLE FLOWER PACKING PROCESS"
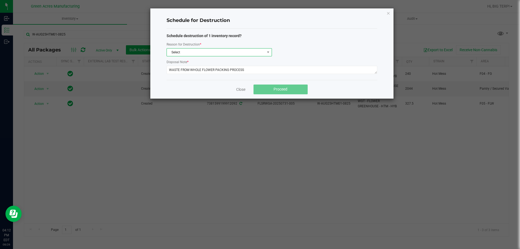
click at [176, 53] on span "Select" at bounding box center [216, 52] width 98 height 8
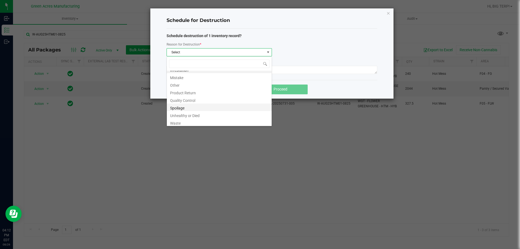
scroll to position [6, 0]
click at [179, 123] on li "Waste" at bounding box center [219, 121] width 105 height 8
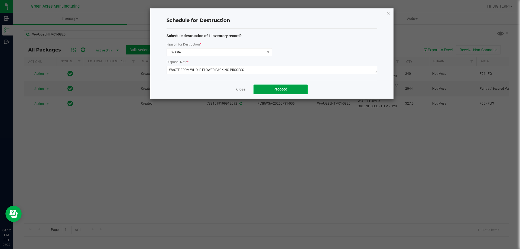
click at [270, 89] on button "Proceed" at bounding box center [280, 89] width 54 height 10
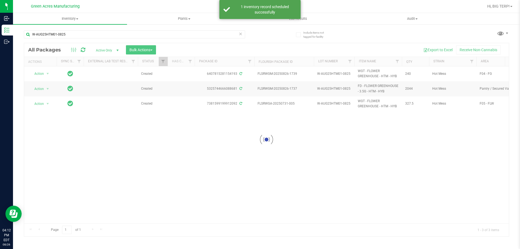
click at [208, 133] on div at bounding box center [266, 139] width 484 height 193
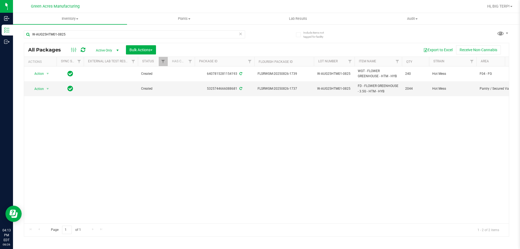
click at [177, 138] on div "Action Action Adjust qty Create package Edit attributes Global inventory Locate…" at bounding box center [266, 144] width 484 height 157
click at [353, 178] on div "Action Action Adjust qty Create package Edit attributes Global inventory Locate…" at bounding box center [266, 144] width 484 height 157
